Goal: Transaction & Acquisition: Purchase product/service

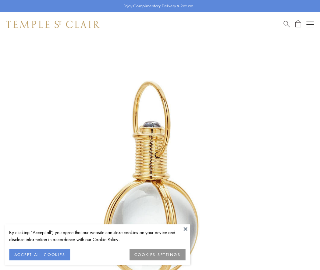
scroll to position [159, 0]
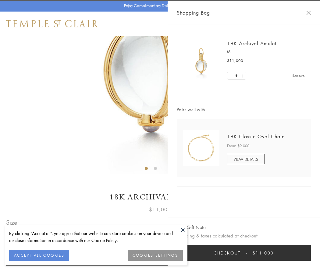
click at [244, 253] on button "Checkout $11,000" at bounding box center [244, 253] width 134 height 16
